Goal: Task Accomplishment & Management: Manage account settings

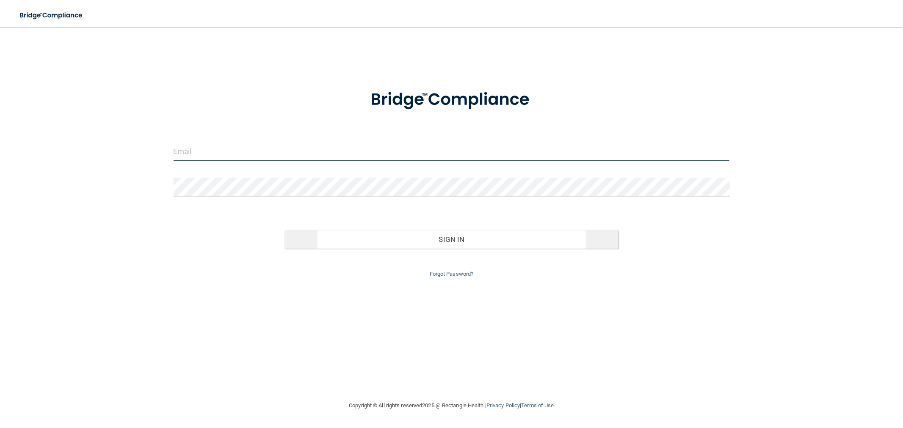
type input "[EMAIL_ADDRESS][DOMAIN_NAME]"
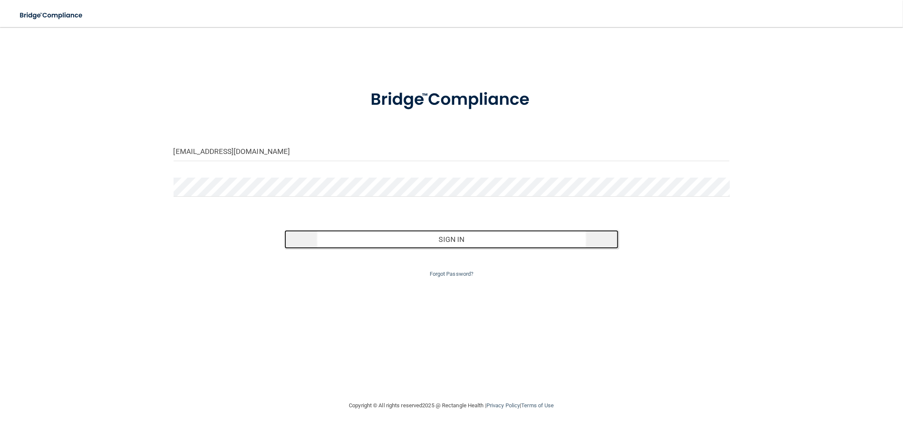
click at [424, 240] on button "Sign In" at bounding box center [450, 239] width 333 height 19
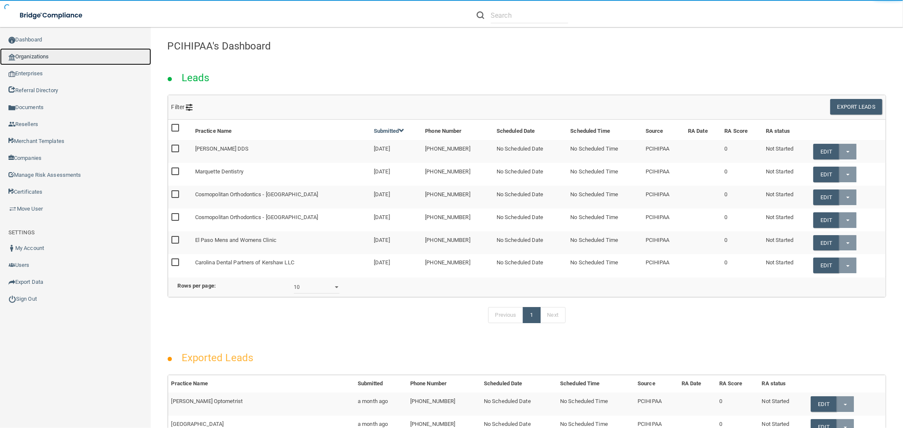
click at [56, 55] on link "Organizations" at bounding box center [75, 56] width 151 height 17
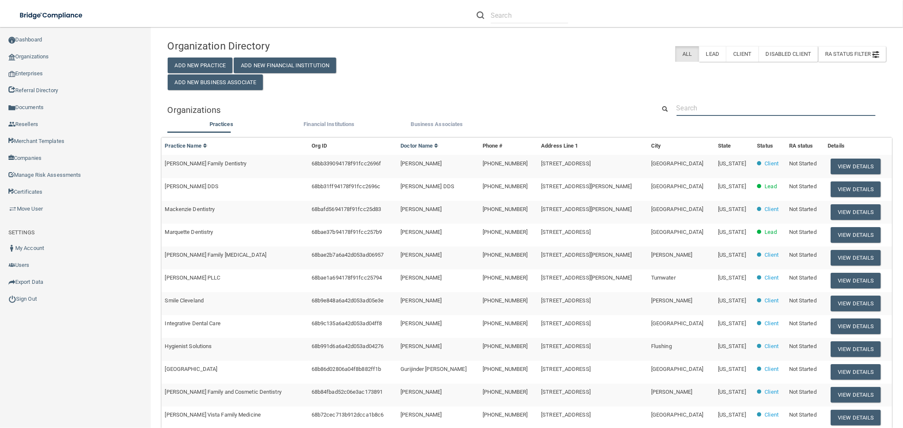
click at [740, 105] on input "text" at bounding box center [775, 108] width 199 height 16
paste input "Chandler Dental Excellence"
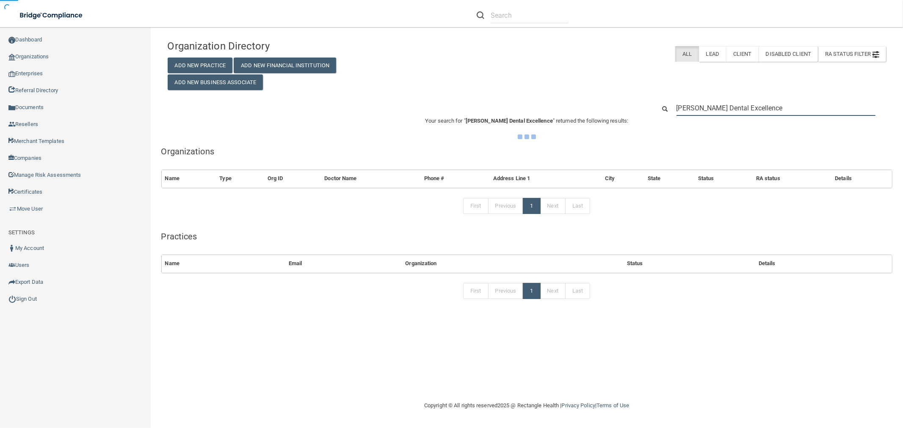
type input "Chandler Dental Excellence"
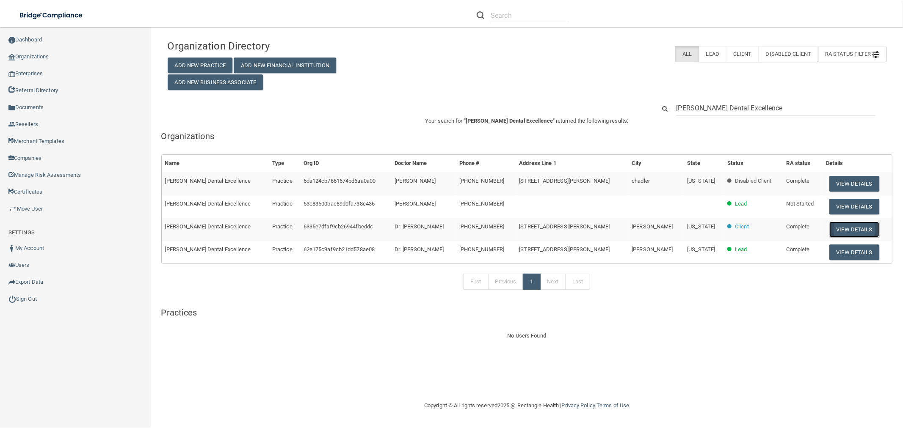
click at [836, 231] on button "View Details" at bounding box center [854, 230] width 50 height 16
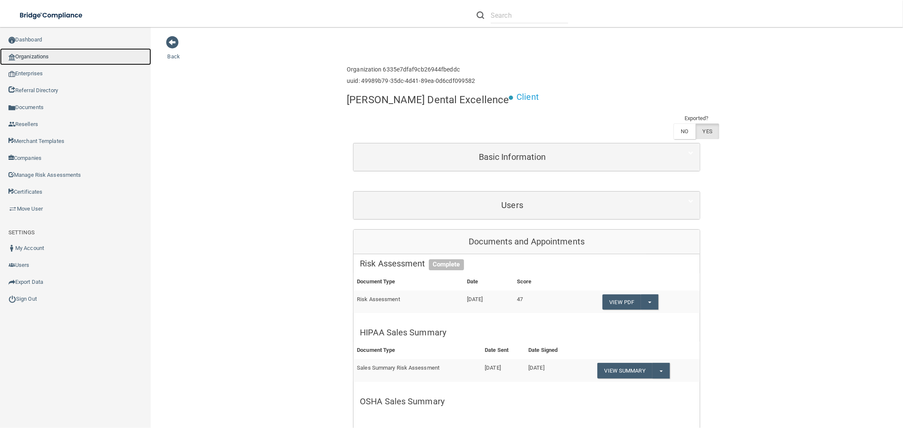
click at [20, 61] on link "Organizations" at bounding box center [75, 56] width 151 height 17
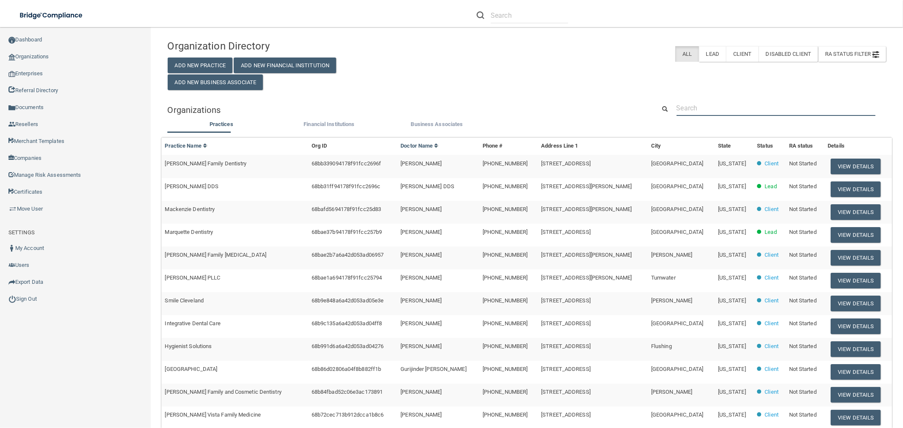
click at [765, 106] on input "text" at bounding box center [775, 108] width 199 height 16
paste input "info@mayfieldranchdental.com"
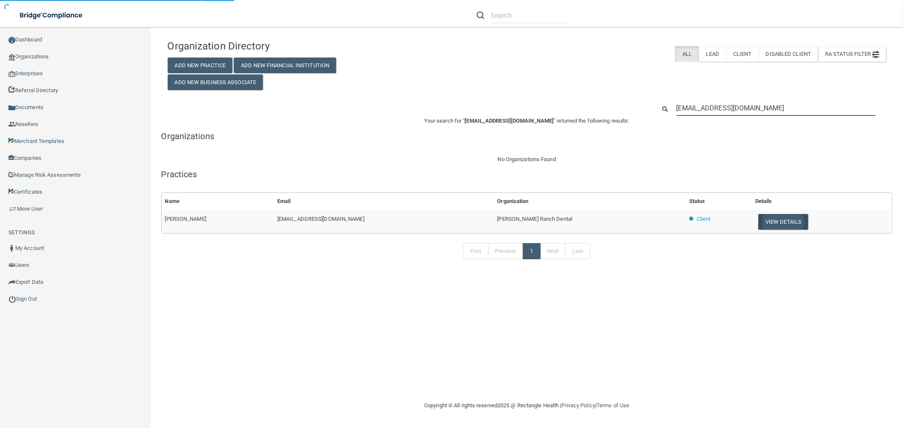
type input "info@mayfieldranchdental.com"
click at [782, 217] on button "View Details" at bounding box center [783, 222] width 50 height 16
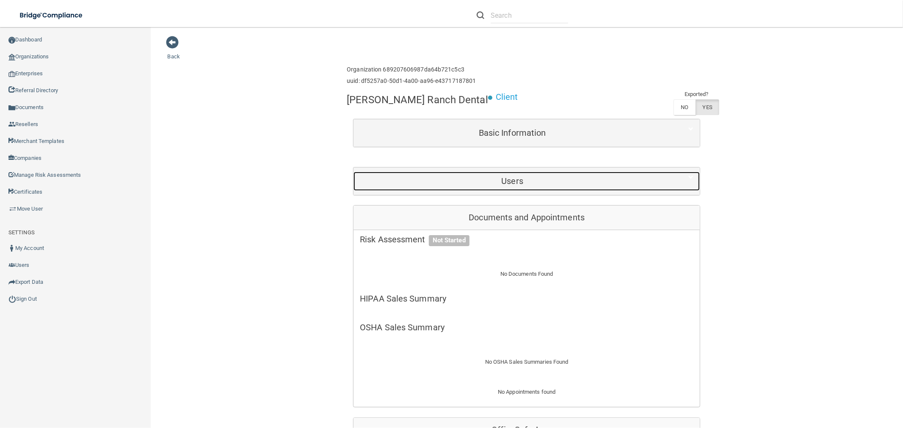
click at [517, 181] on h5 "Users" at bounding box center [512, 180] width 305 height 9
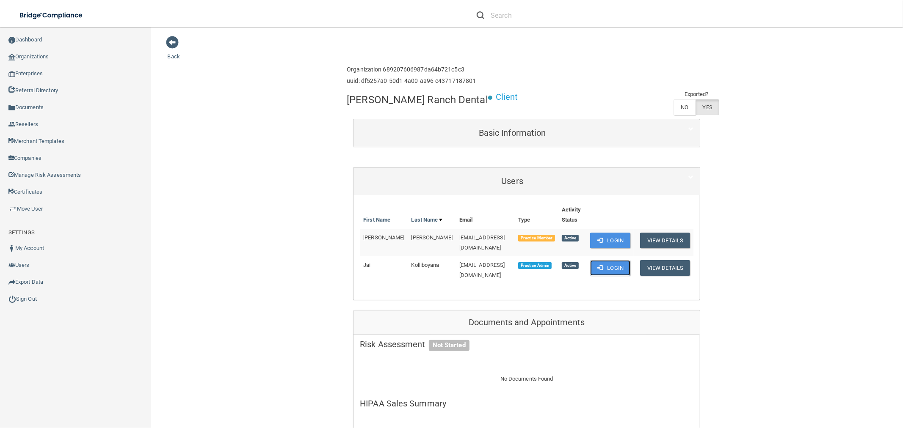
click at [610, 260] on button "Login" at bounding box center [610, 268] width 40 height 16
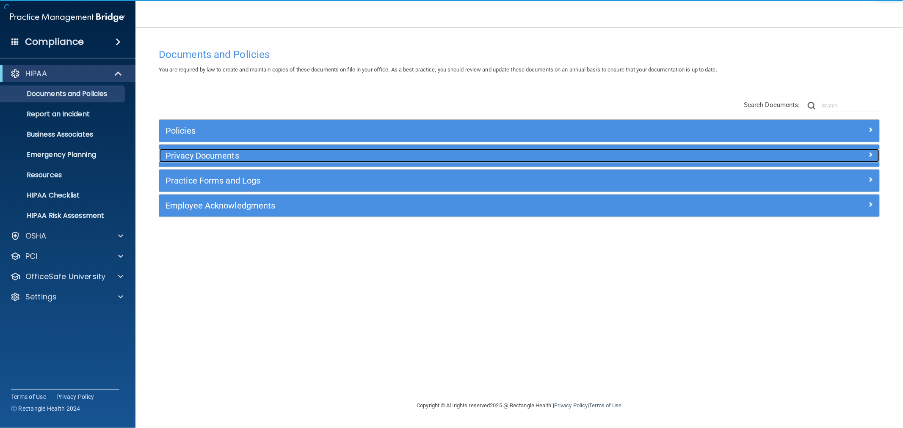
click at [218, 154] on h5 "Privacy Documents" at bounding box center [428, 155] width 527 height 9
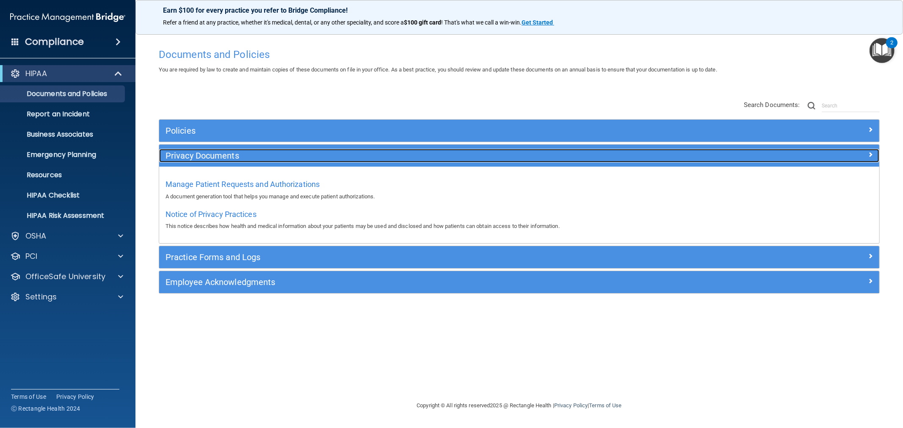
click at [211, 157] on h5 "Privacy Documents" at bounding box center [428, 155] width 527 height 9
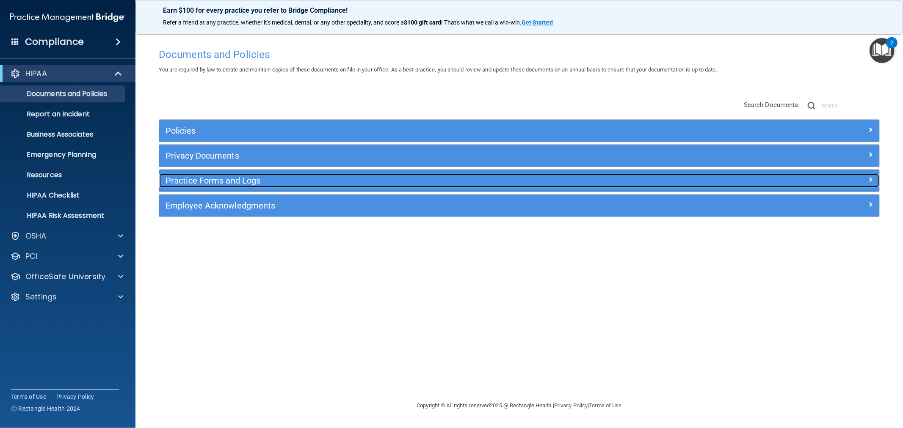
click at [210, 180] on h5 "Practice Forms and Logs" at bounding box center [428, 180] width 527 height 9
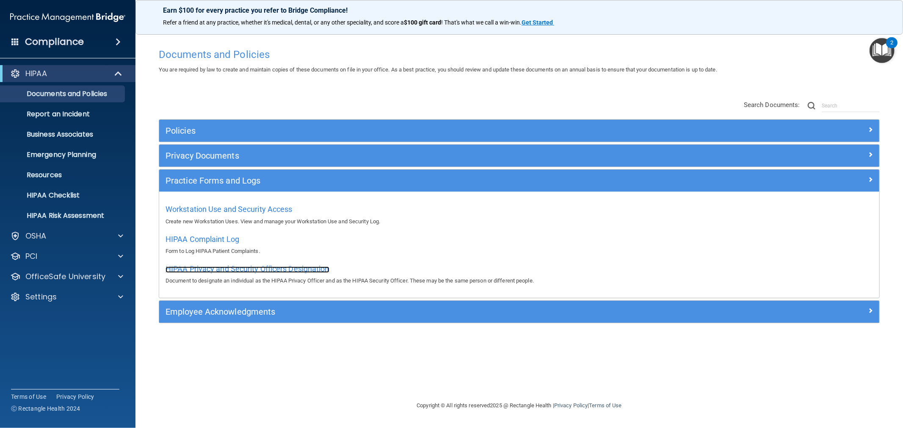
click at [238, 269] on span "HIPAA Privacy and Security Officers Designation" at bounding box center [247, 268] width 164 height 9
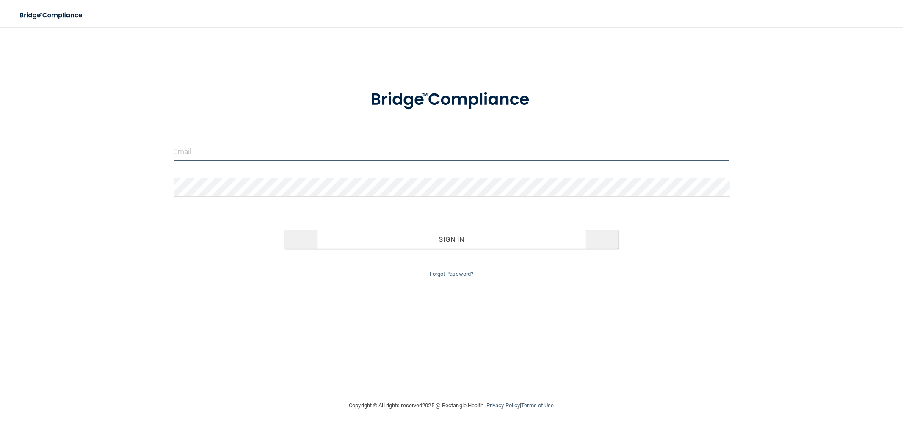
type input "clacys@pcihipaa.com"
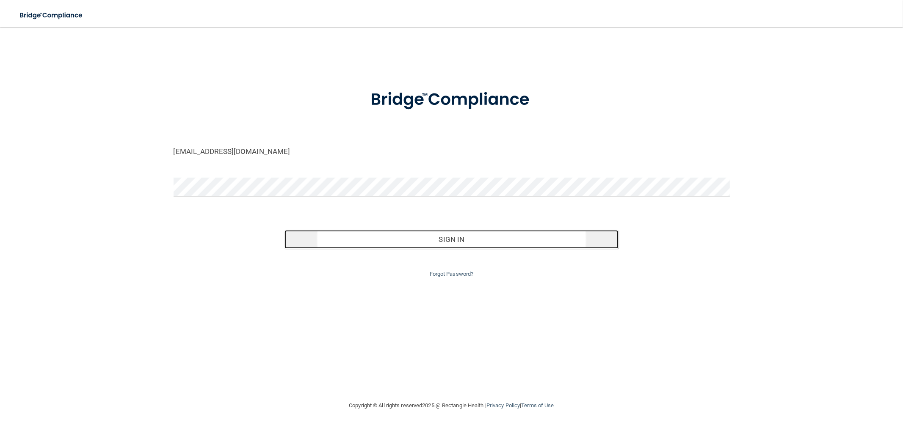
click at [449, 244] on button "Sign In" at bounding box center [450, 239] width 333 height 19
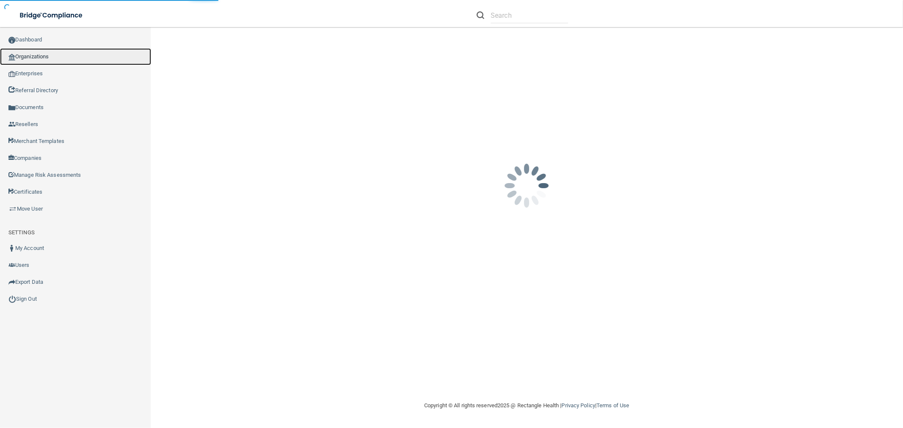
click at [30, 55] on link "Organizations" at bounding box center [75, 56] width 151 height 17
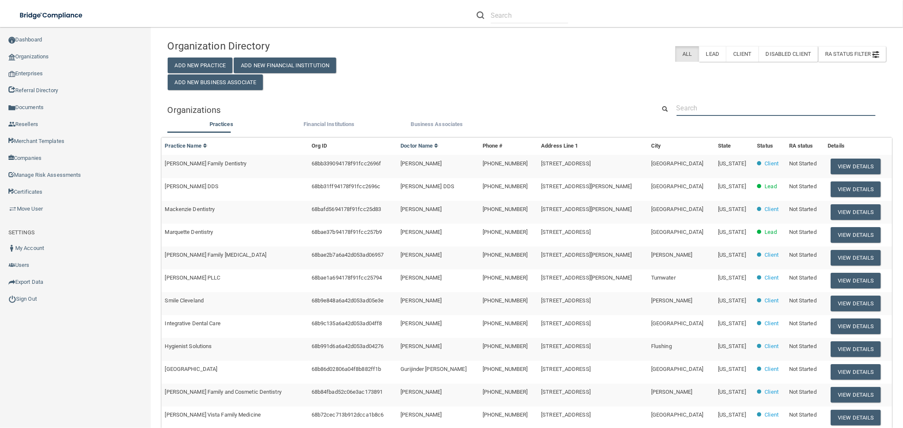
drag, startPoint x: 768, startPoint y: 112, endPoint x: 767, endPoint y: 107, distance: 4.7
click at [768, 112] on input "text" at bounding box center [775, 108] width 199 height 16
paste input "843) 900-4428"
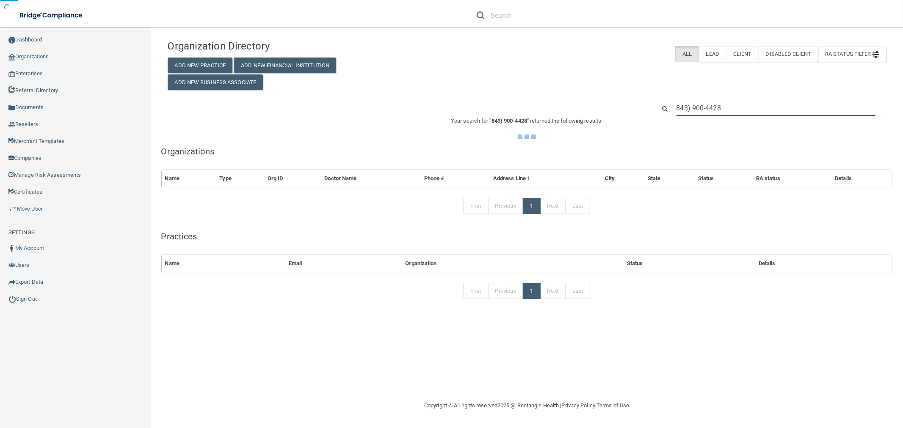
type input "843) 900-4428"
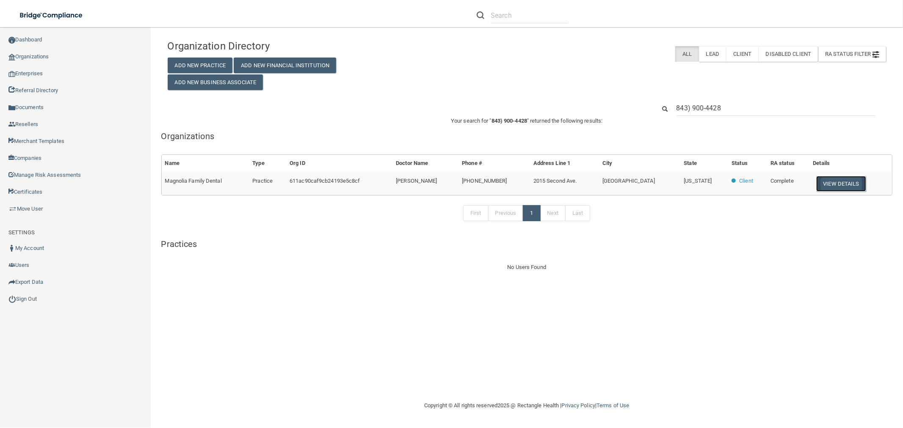
click at [838, 188] on button "View Details" at bounding box center [841, 184] width 50 height 16
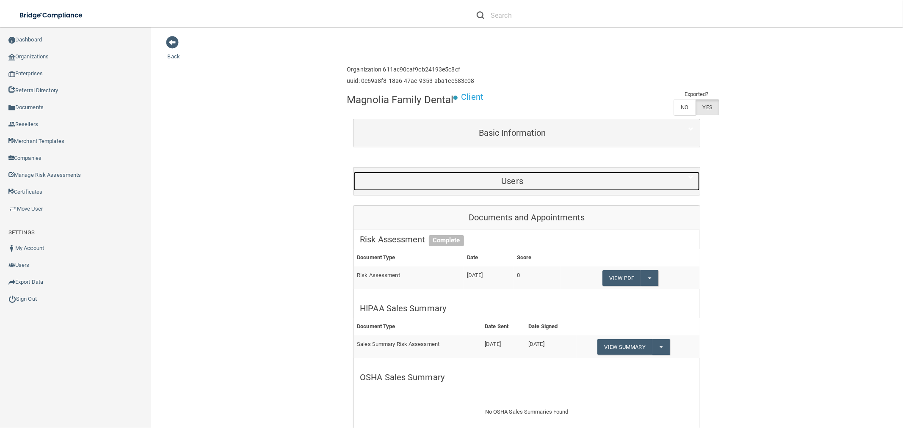
click at [520, 177] on h5 "Users" at bounding box center [512, 180] width 305 height 9
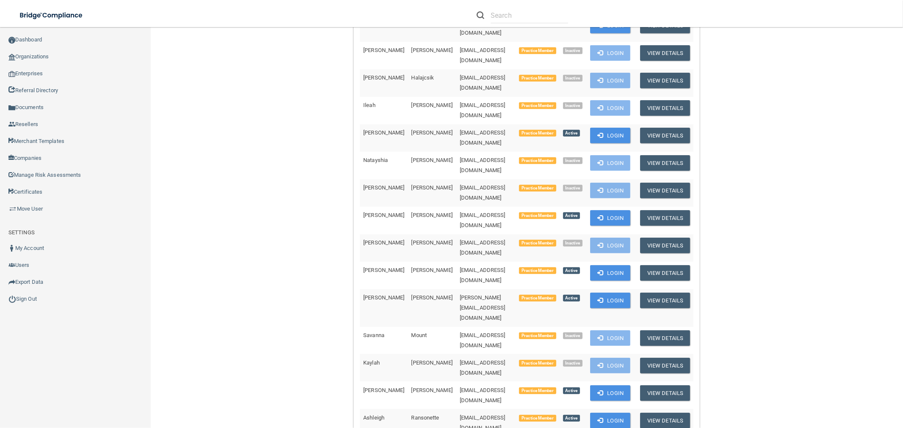
scroll to position [329, 0]
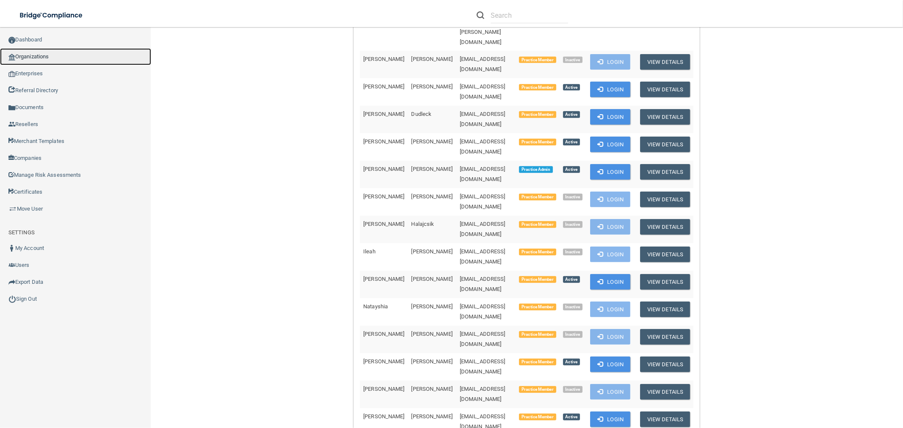
click at [88, 52] on link "Organizations" at bounding box center [75, 56] width 151 height 17
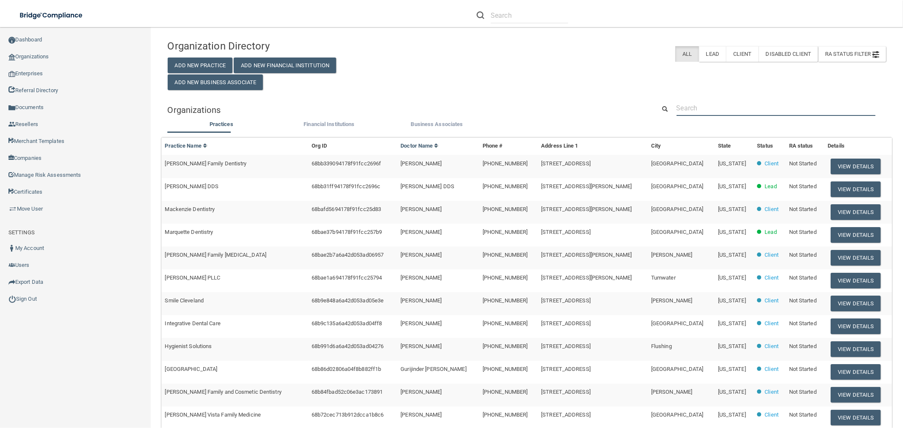
drag, startPoint x: 737, startPoint y: 100, endPoint x: 729, endPoint y: 98, distance: 7.9
click at [737, 100] on input "text" at bounding box center [775, 108] width 199 height 16
paste input "[EMAIL_ADDRESS][DOMAIN_NAME]"
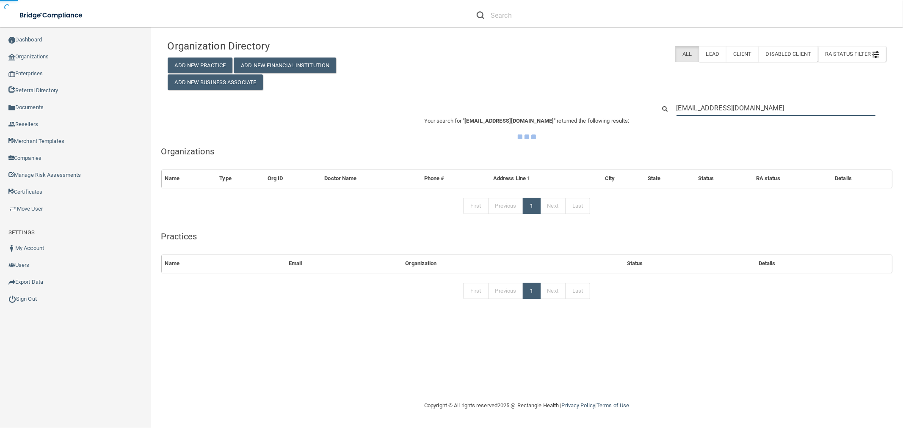
type input "[EMAIL_ADDRESS][DOMAIN_NAME]"
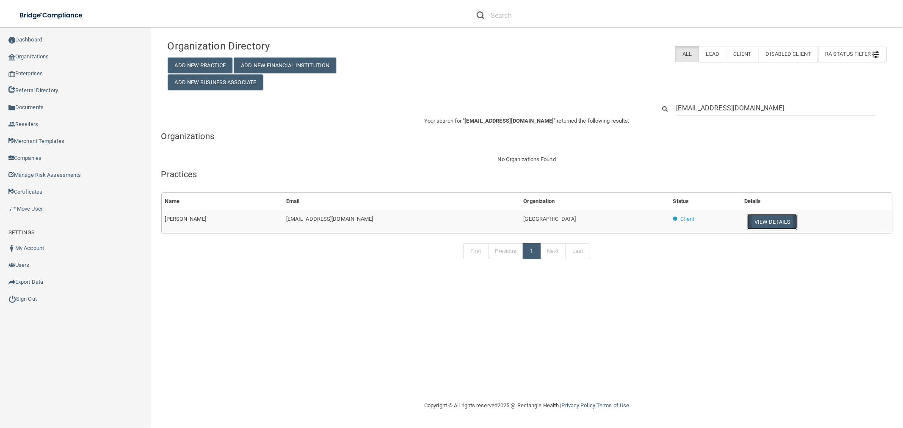
click at [767, 223] on button "View Details" at bounding box center [772, 222] width 50 height 16
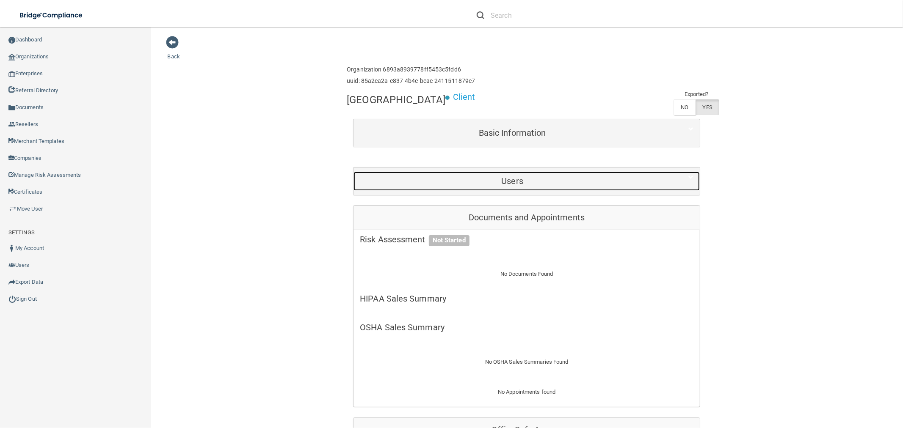
click at [594, 183] on h5 "Users" at bounding box center [512, 180] width 305 height 9
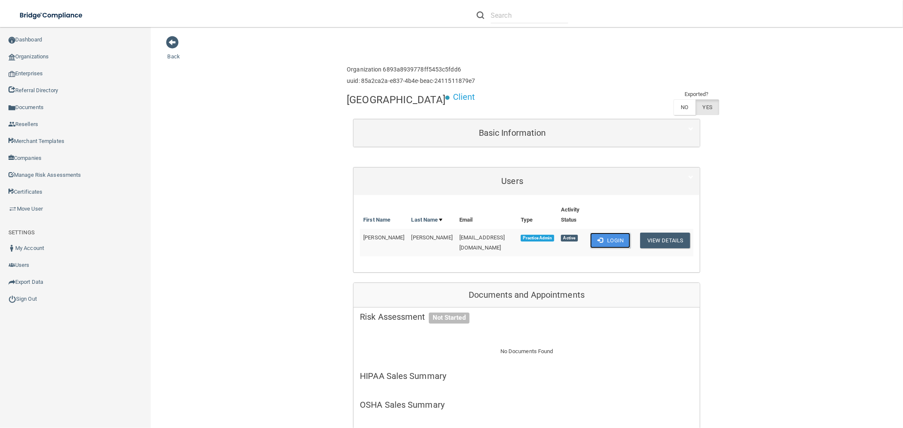
drag, startPoint x: 607, startPoint y: 229, endPoint x: 578, endPoint y: 231, distance: 28.9
click at [606, 233] on button "Login" at bounding box center [610, 241] width 40 height 16
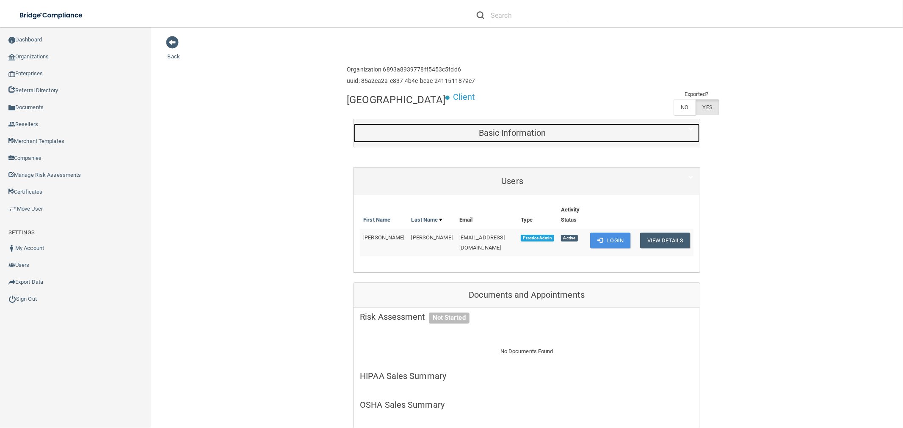
click at [464, 133] on h5 "Basic Information" at bounding box center [512, 132] width 305 height 9
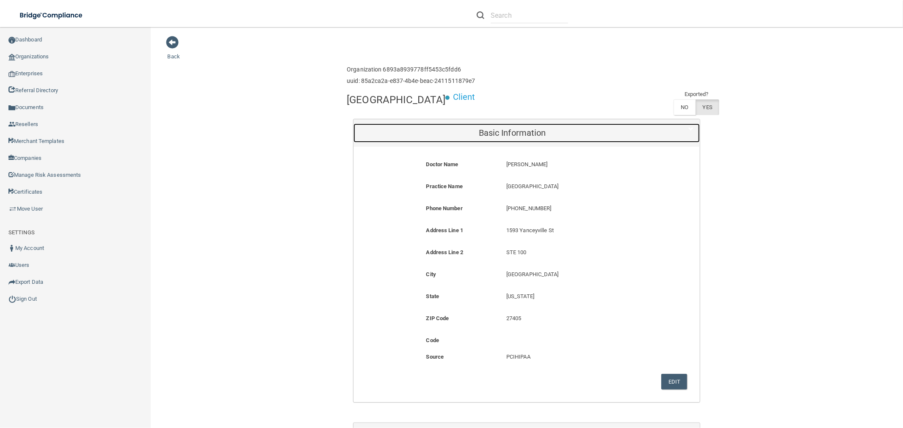
click at [464, 130] on h5 "Basic Information" at bounding box center [512, 132] width 305 height 9
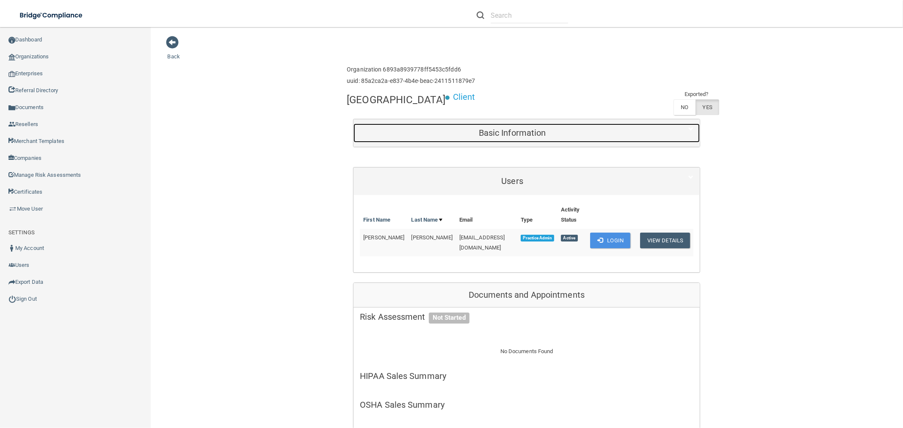
click at [543, 132] on h5 "Basic Information" at bounding box center [512, 132] width 305 height 9
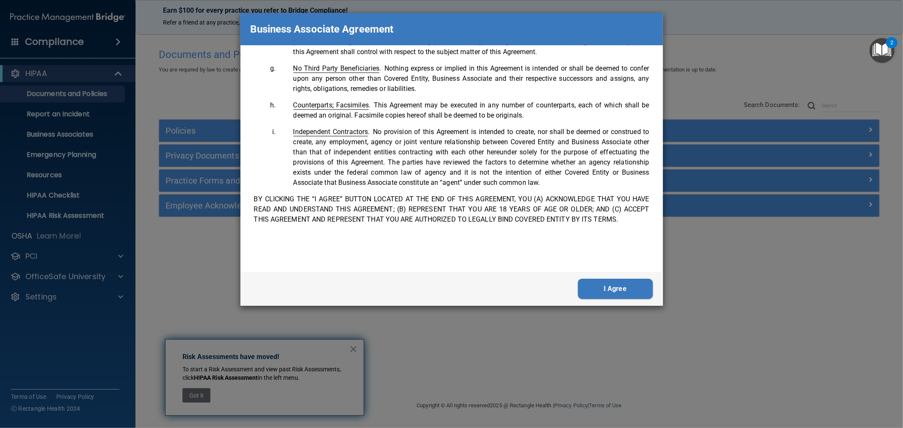
scroll to position [1735, 0]
click at [625, 288] on button "I Agree" at bounding box center [615, 289] width 75 height 20
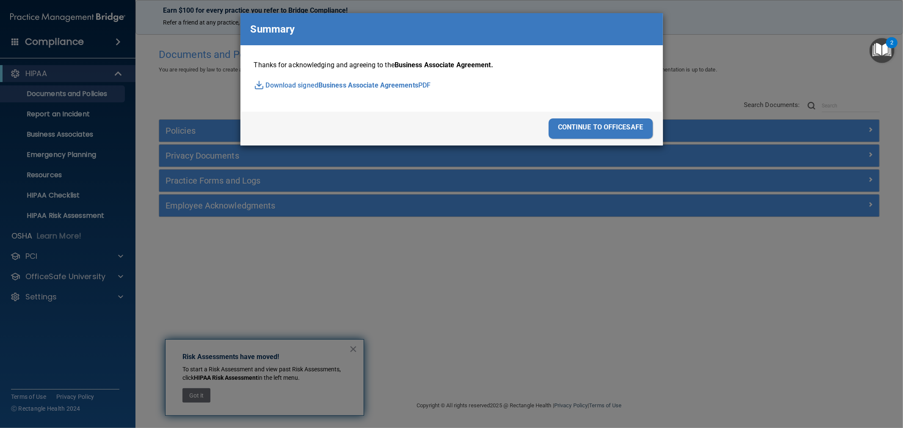
click at [574, 123] on div "continue to officesafe" at bounding box center [600, 128] width 104 height 20
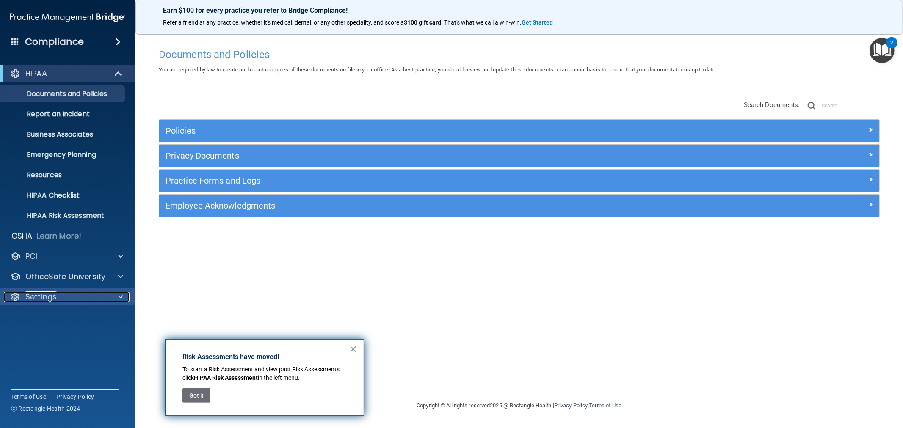
click at [39, 300] on p "Settings" at bounding box center [40, 297] width 31 height 10
click at [36, 323] on link "My Account" at bounding box center [58, 317] width 133 height 17
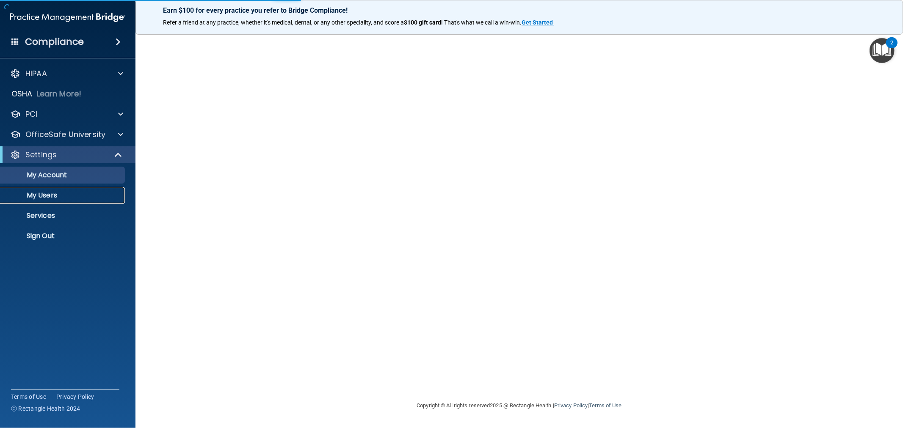
click at [41, 196] on p "My Users" at bounding box center [64, 195] width 116 height 8
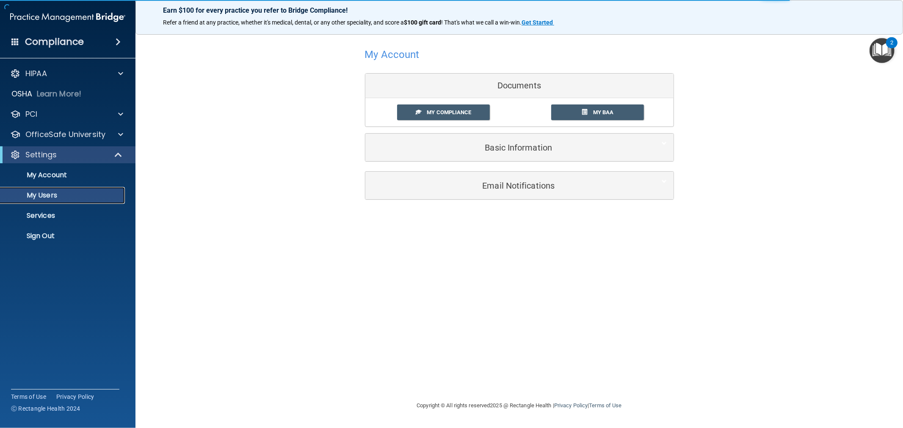
select select "20"
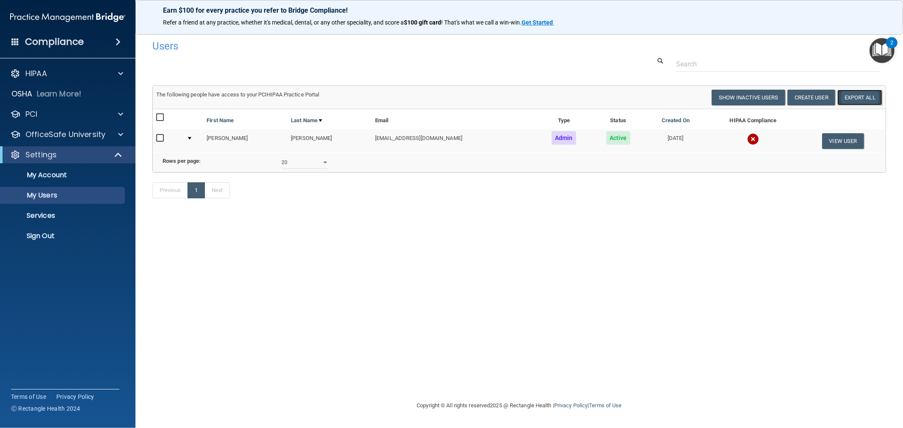
click at [859, 98] on link "Export All" at bounding box center [859, 98] width 45 height 16
click at [50, 234] on p "Sign Out" at bounding box center [64, 236] width 116 height 8
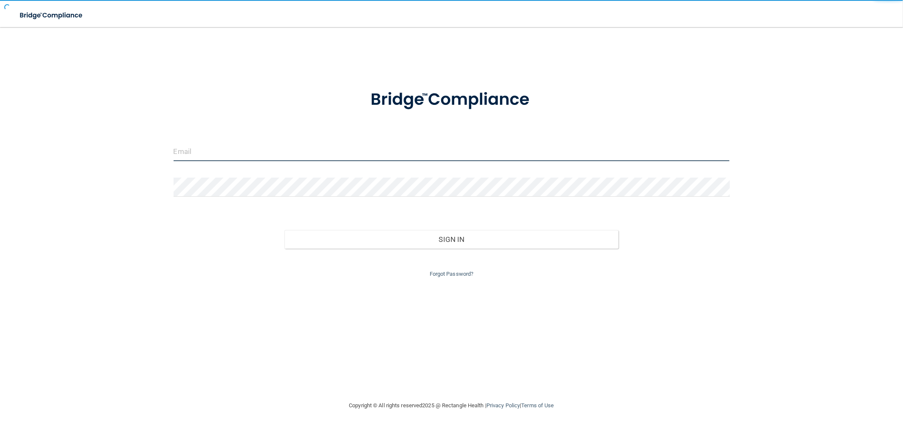
type input "[EMAIL_ADDRESS][DOMAIN_NAME]"
